Goal: Information Seeking & Learning: Learn about a topic

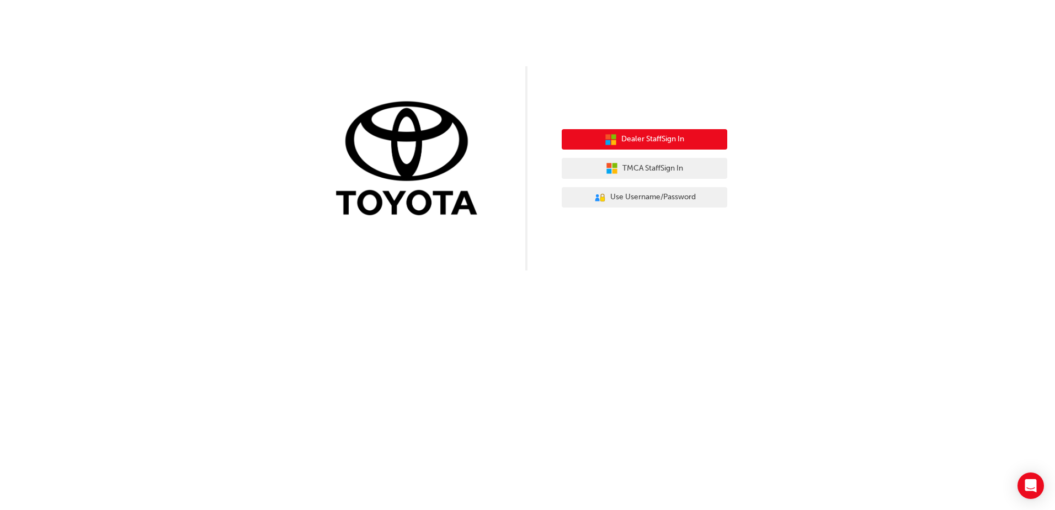
click at [630, 141] on span "Dealer Staff Sign In" at bounding box center [652, 139] width 63 height 13
click at [628, 137] on span "Dealer Staff Sign In" at bounding box center [652, 139] width 63 height 13
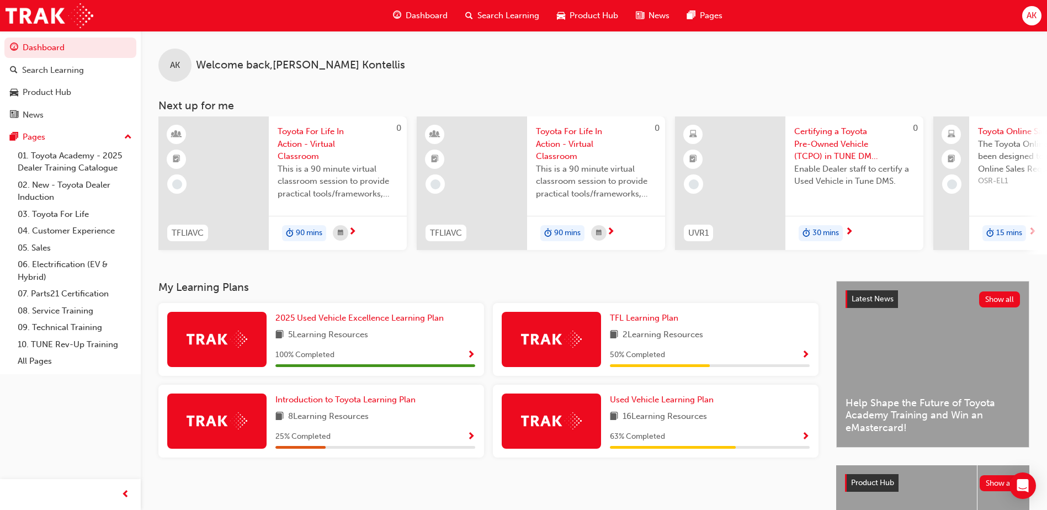
click at [498, 12] on span "Search Learning" at bounding box center [508, 15] width 62 height 13
